Goal: Transaction & Acquisition: Subscribe to service/newsletter

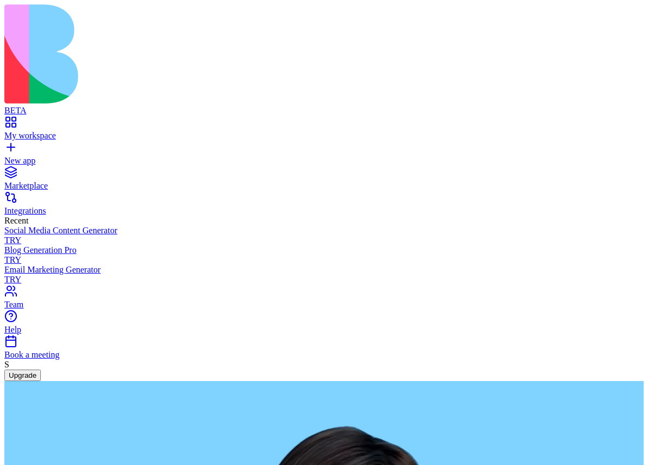
click at [41, 381] on button "Upgrade" at bounding box center [22, 374] width 36 height 11
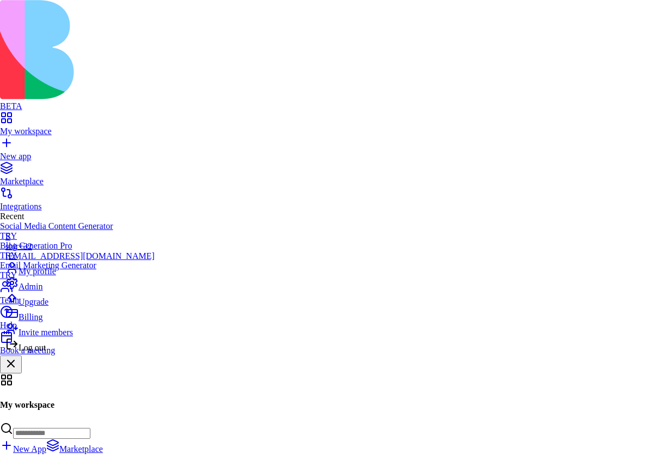
click at [64, 307] on div "Upgrade" at bounding box center [79, 298] width 149 height 15
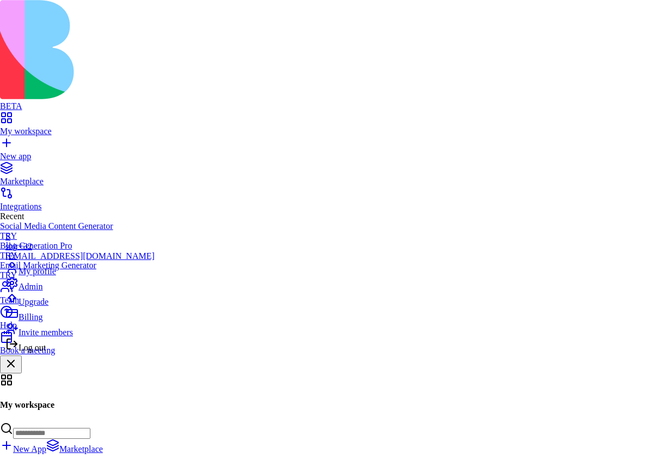
click at [78, 352] on div "Log out" at bounding box center [79, 344] width 149 height 15
